Goal: Find specific page/section: Find specific page/section

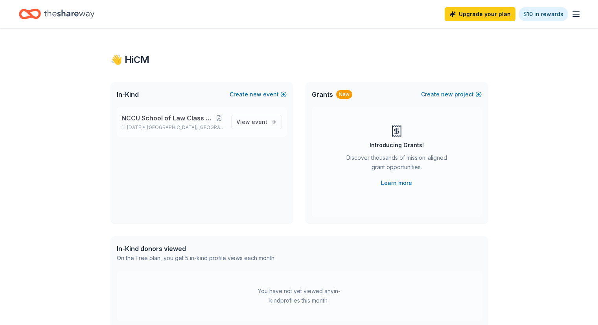
click at [155, 118] on span "NCCU School of Law Class of 2005 Mixer" at bounding box center [167, 117] width 92 height 9
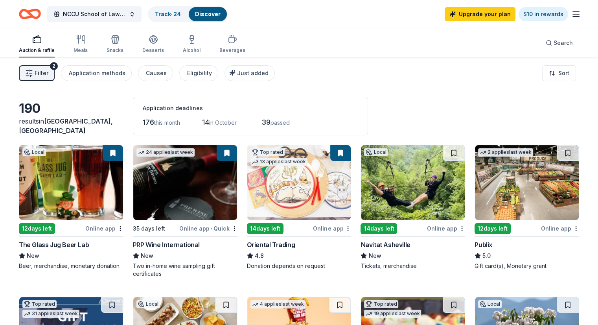
click at [153, 126] on div "176 this month" at bounding box center [161, 122] width 37 height 13
click at [181, 11] on link "Track · 24" at bounding box center [168, 14] width 26 height 7
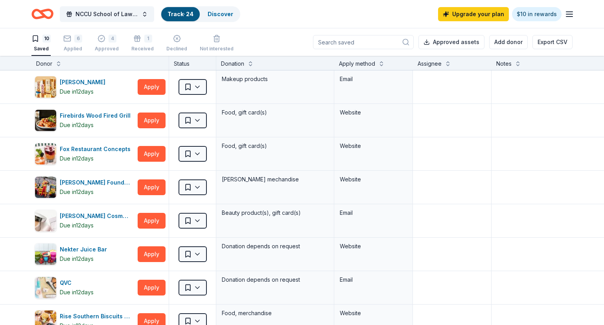
click at [181, 11] on link "Track · 24" at bounding box center [180, 14] width 26 height 7
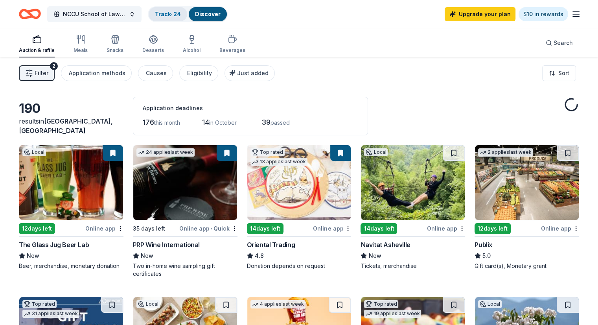
click at [181, 14] on link "Track · 24" at bounding box center [168, 14] width 26 height 7
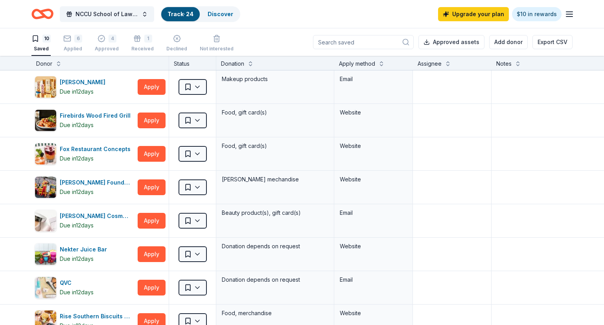
click at [44, 44] on div "10 Saved" at bounding box center [40, 43] width 19 height 17
click at [46, 36] on div "10" at bounding box center [46, 39] width 8 height 8
click at [40, 46] on div "Saved" at bounding box center [40, 49] width 19 height 6
click at [47, 10] on icon "Home" at bounding box center [46, 14] width 12 height 8
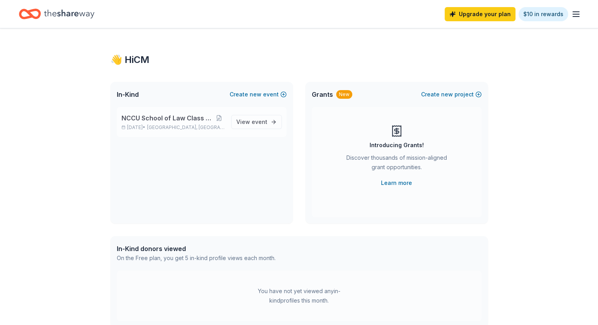
click at [151, 116] on span "NCCU School of Law Class of 2005 Mixer" at bounding box center [167, 117] width 92 height 9
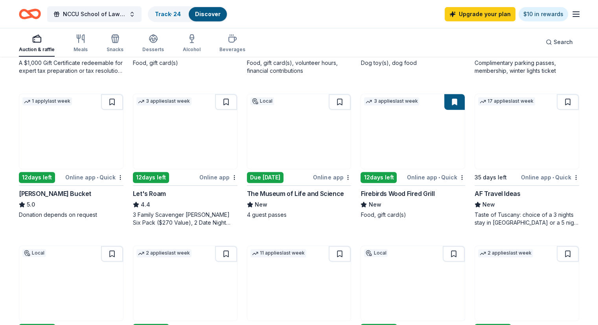
scroll to position [345, 0]
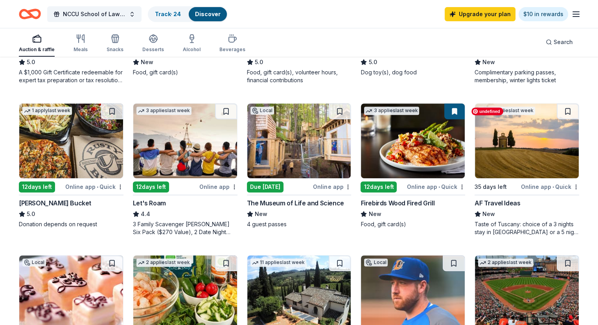
click at [489, 141] on img at bounding box center [527, 140] width 104 height 75
